Goal: Information Seeking & Learning: Learn about a topic

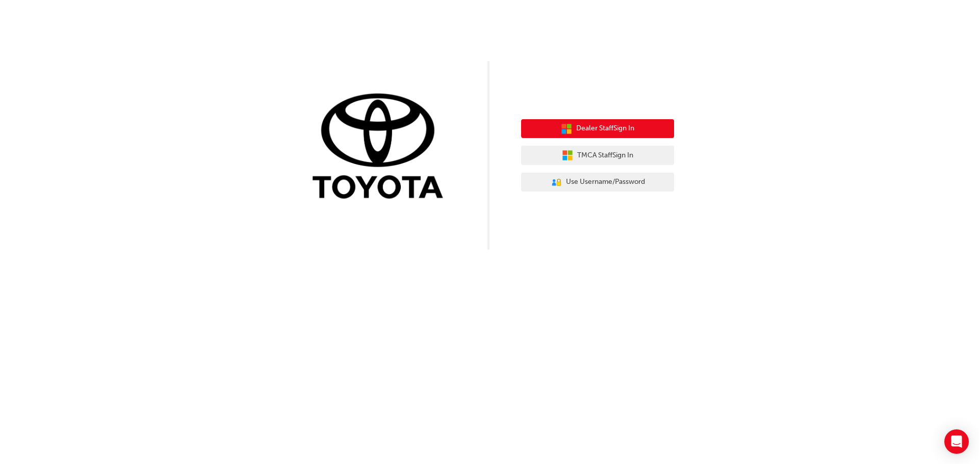
click at [629, 129] on span "Dealer Staff Sign In" at bounding box center [605, 129] width 58 height 12
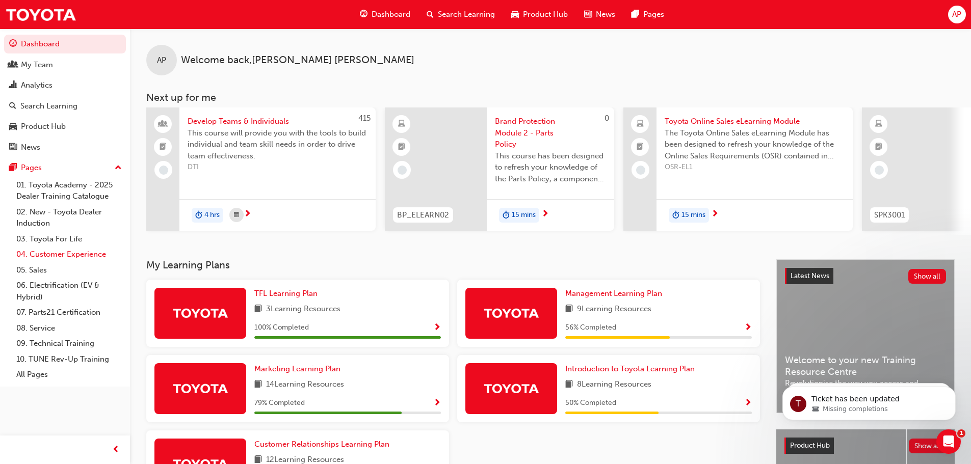
click at [78, 254] on link "04. Customer Experience" at bounding box center [69, 255] width 114 height 16
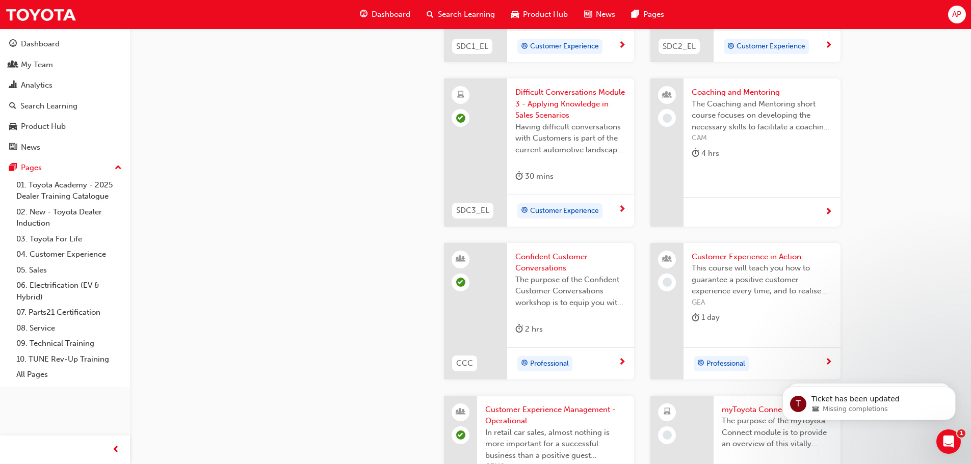
scroll to position [1144, 0]
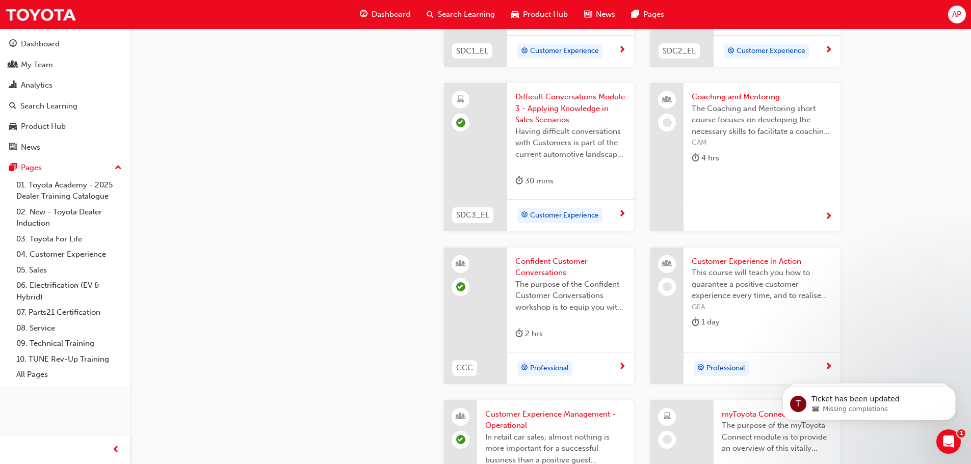
click at [553, 366] on span "Professional" at bounding box center [549, 369] width 39 height 12
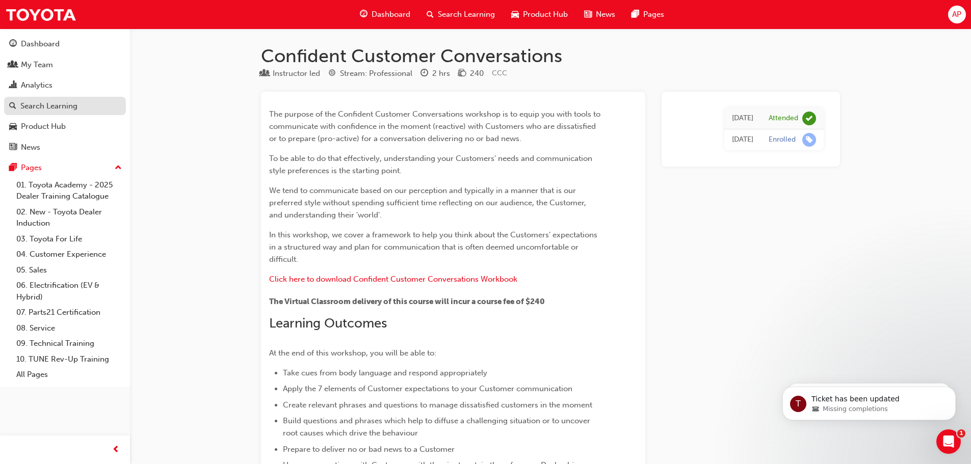
click at [43, 105] on div "Search Learning" at bounding box center [48, 106] width 57 height 12
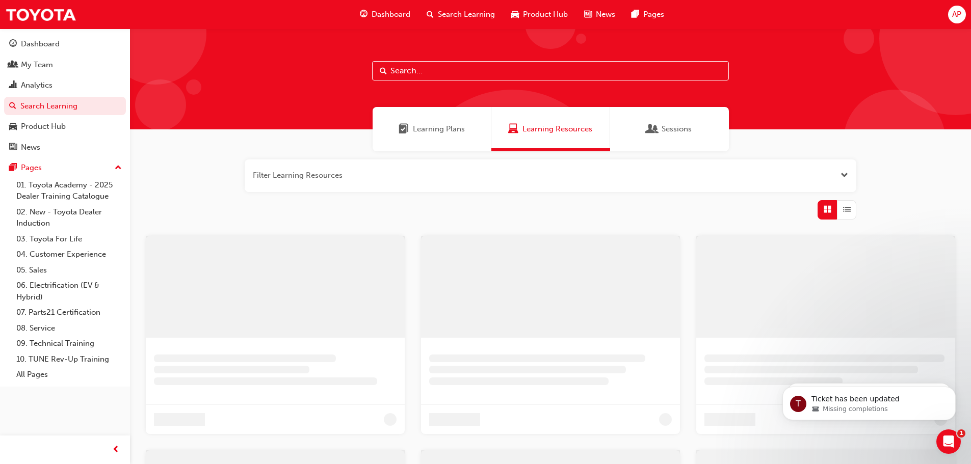
click at [540, 125] on span "Learning Resources" at bounding box center [558, 129] width 70 height 12
click at [457, 69] on input "text" at bounding box center [550, 70] width 357 height 19
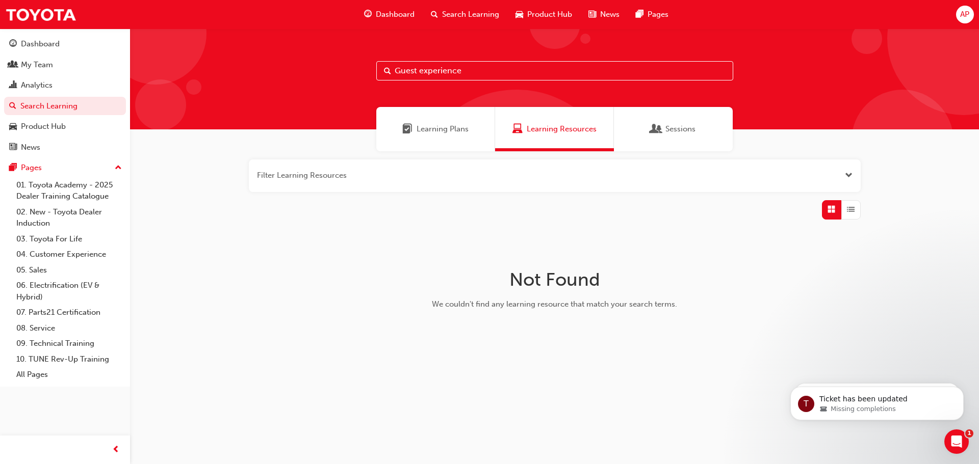
drag, startPoint x: 465, startPoint y: 71, endPoint x: 341, endPoint y: 67, distance: 124.0
click at [341, 67] on div "Guest experience" at bounding box center [554, 79] width 849 height 101
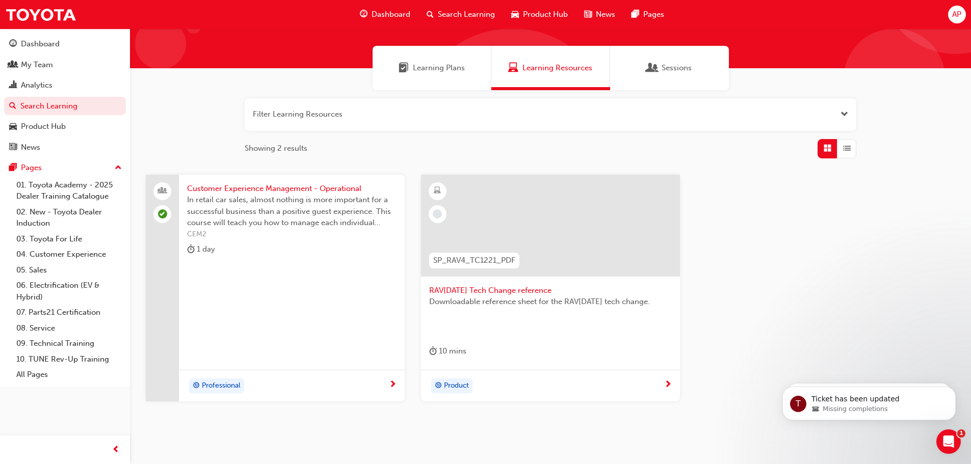
scroll to position [46, 0]
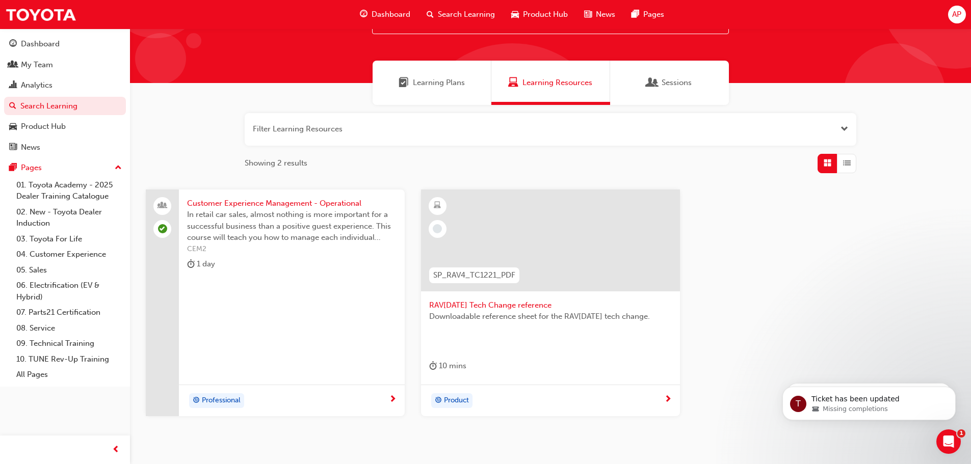
type input "CEM"
click at [223, 401] on span "Professional" at bounding box center [221, 401] width 39 height 12
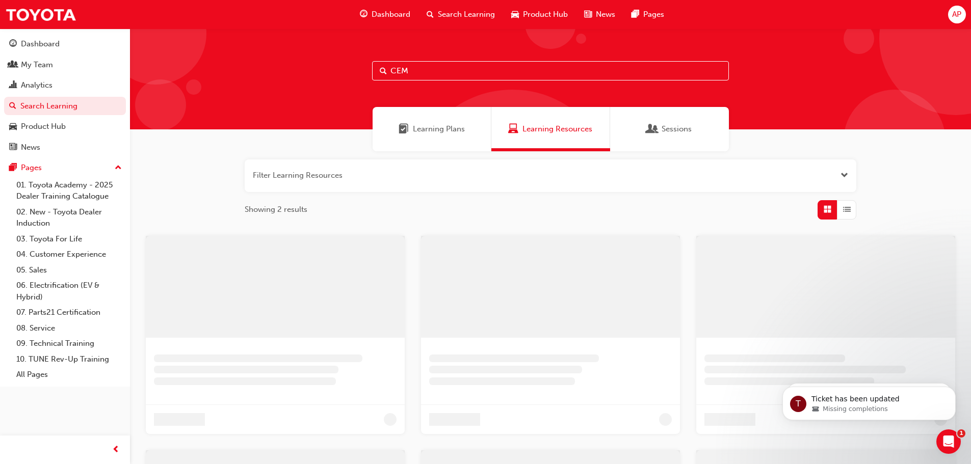
scroll to position [46, 0]
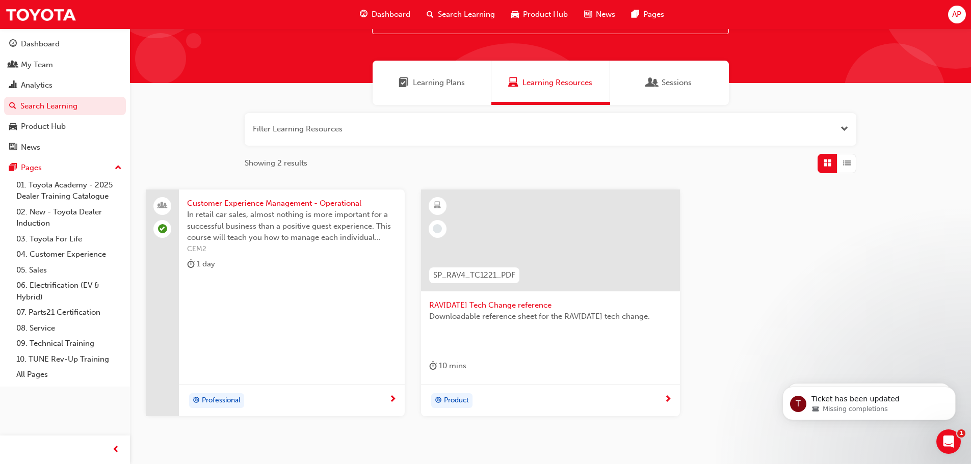
click at [571, 84] on span "Learning Resources" at bounding box center [558, 83] width 70 height 12
click at [409, 136] on button "button" at bounding box center [551, 129] width 612 height 33
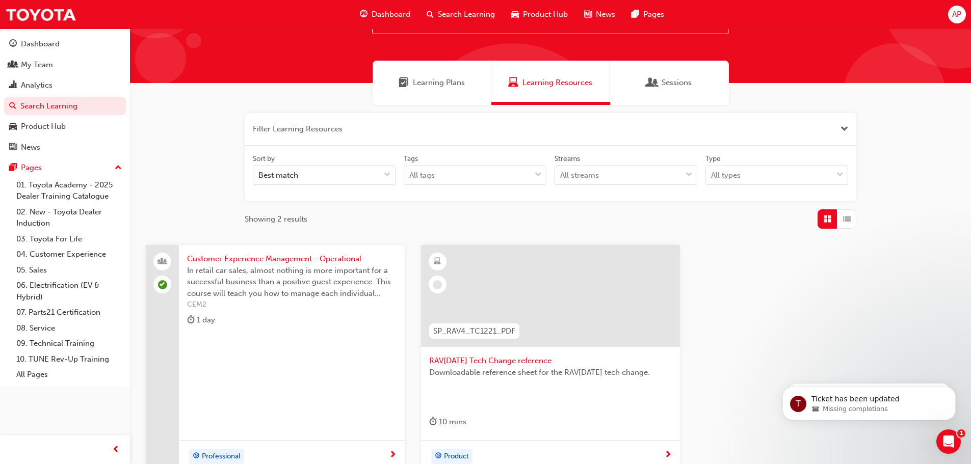
click at [578, 82] on span "Learning Resources" at bounding box center [558, 83] width 70 height 12
click at [777, 49] on div "CEM" at bounding box center [550, 32] width 841 height 101
click at [547, 85] on span "Learning Resources" at bounding box center [558, 83] width 70 height 12
click at [475, 9] on span "Search Learning" at bounding box center [466, 15] width 57 height 12
click at [533, 86] on span "Learning Resources" at bounding box center [558, 83] width 70 height 12
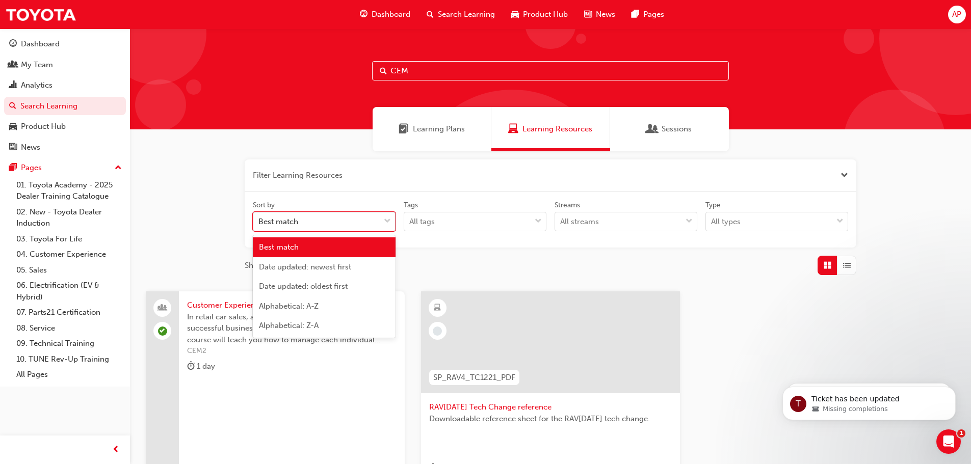
click at [365, 222] on div "Best match" at bounding box center [316, 222] width 126 height 18
click at [259, 222] on input "Sort by option Best match focused, 1 of 5. 5 results available. Use Up and Down…" at bounding box center [258, 221] width 1 height 9
click at [541, 129] on span "Learning Resources" at bounding box center [558, 129] width 70 height 12
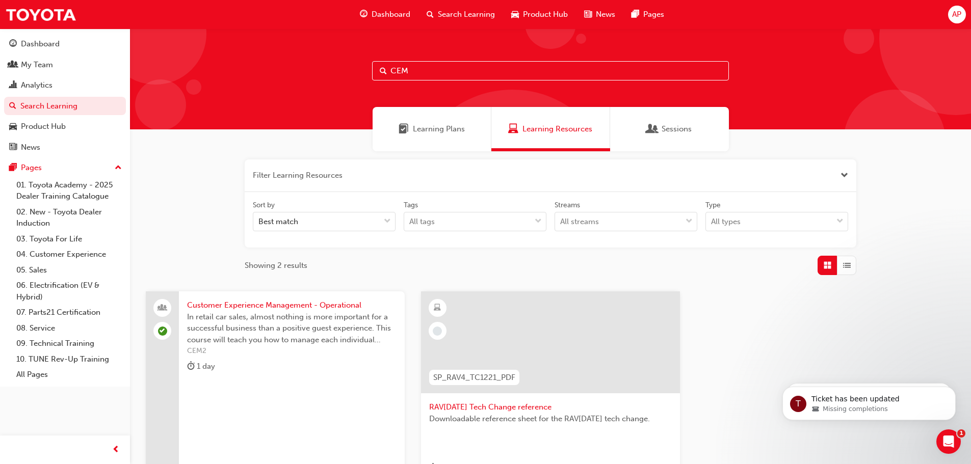
click at [463, 73] on input "CEM" at bounding box center [550, 70] width 357 height 19
type input "C"
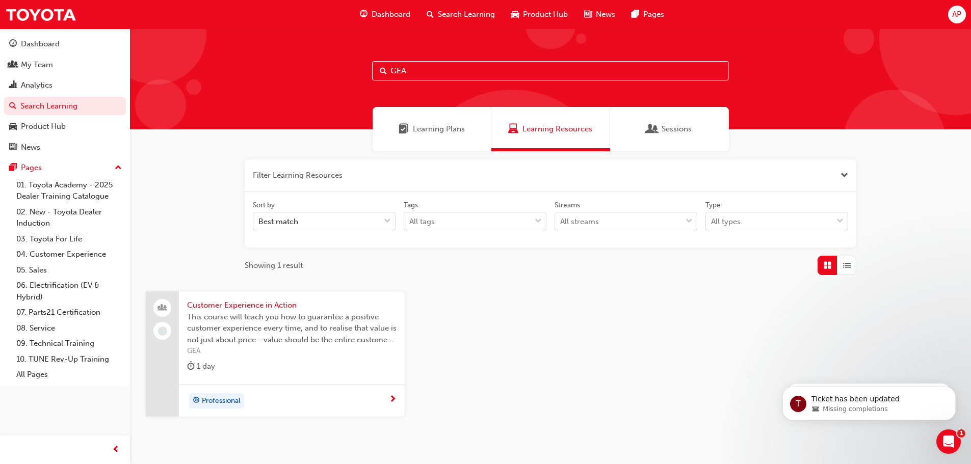
type input "GEA"
click at [220, 402] on span "Professional" at bounding box center [221, 402] width 39 height 12
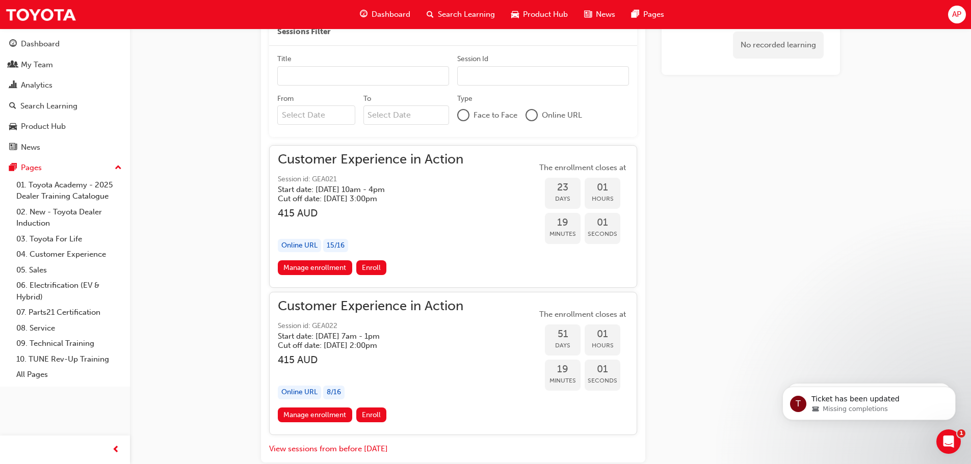
scroll to position [671, 0]
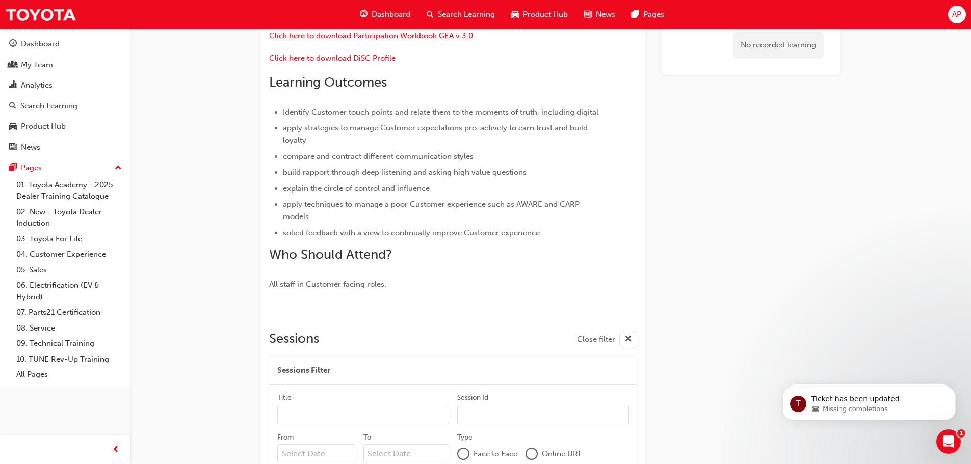
scroll to position [0, 0]
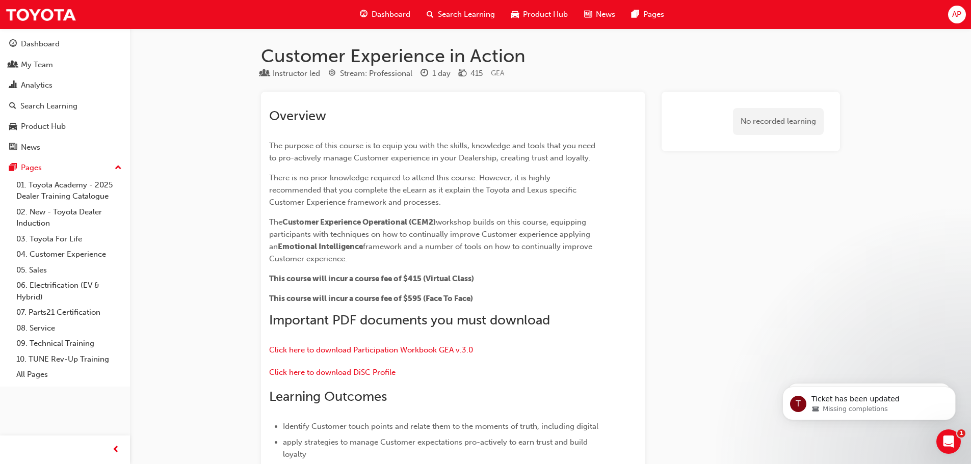
click at [957, 21] on div "AP" at bounding box center [957, 15] width 18 height 18
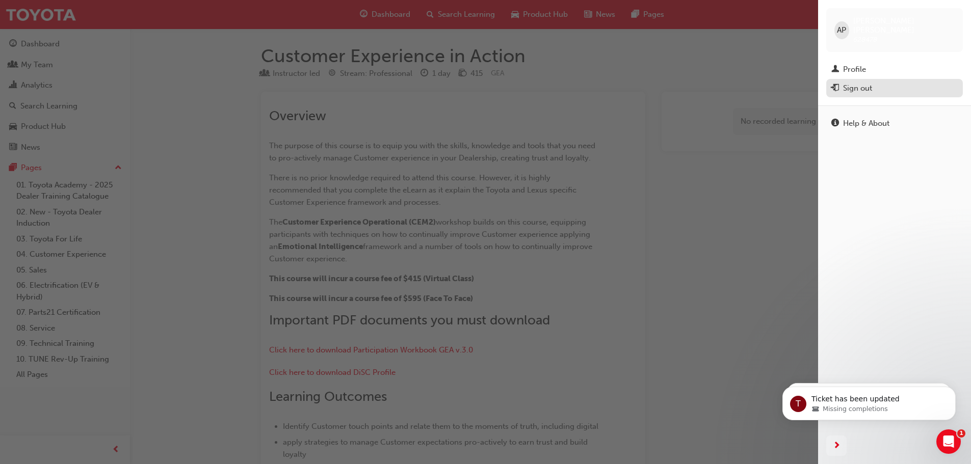
click at [867, 83] on div "Sign out" at bounding box center [857, 89] width 29 height 12
